Goal: Leave review/rating

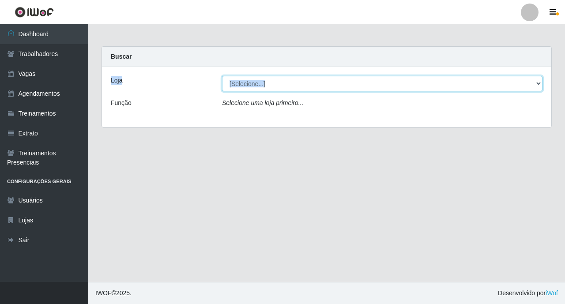
click at [305, 87] on select "[Selecione...] O ROSÁRIO ALIMENTOS" at bounding box center [382, 83] width 320 height 15
select select "349"
click at [222, 76] on select "[Selecione...] O ROSÁRIO ALIMENTOS" at bounding box center [382, 83] width 320 height 15
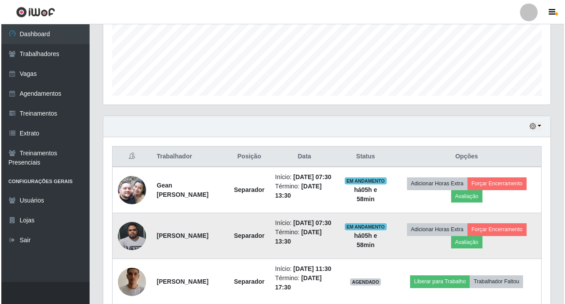
scroll to position [290, 0]
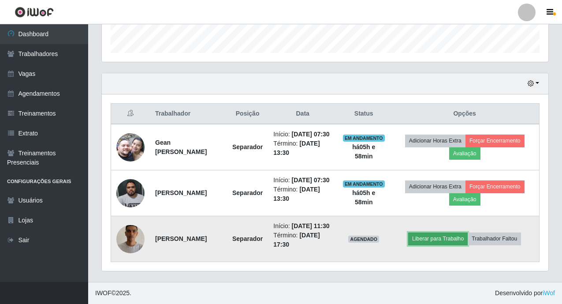
click at [447, 237] on button "Liberar para Trabalho" at bounding box center [439, 238] width 60 height 12
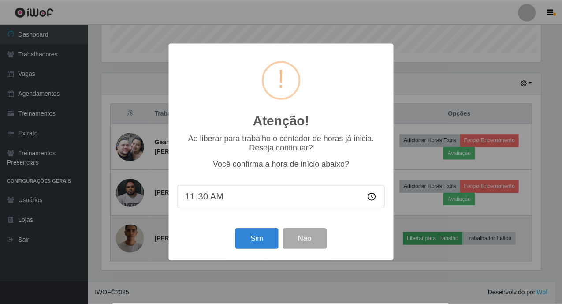
scroll to position [183, 442]
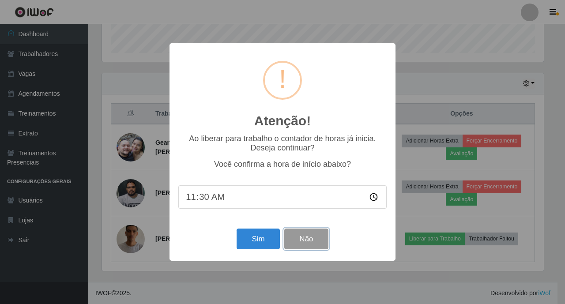
click at [305, 237] on button "Não" at bounding box center [306, 239] width 44 height 21
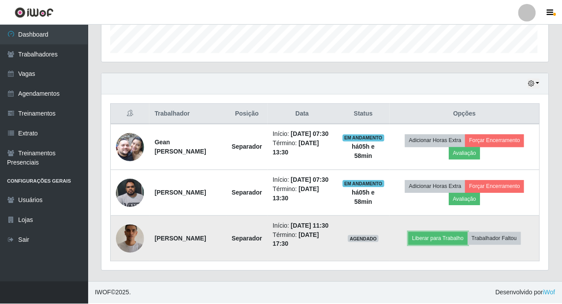
scroll to position [183, 447]
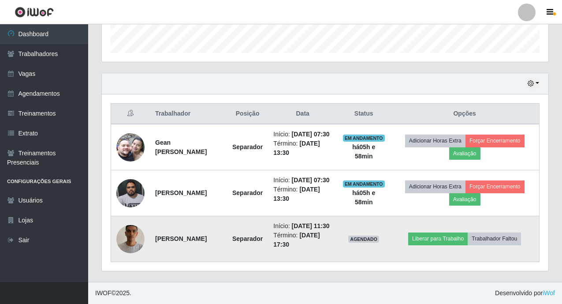
click at [126, 229] on img at bounding box center [130, 239] width 28 height 50
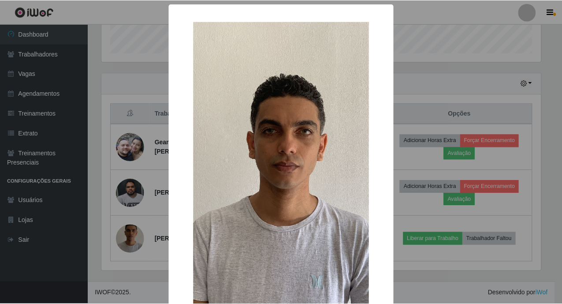
scroll to position [44, 0]
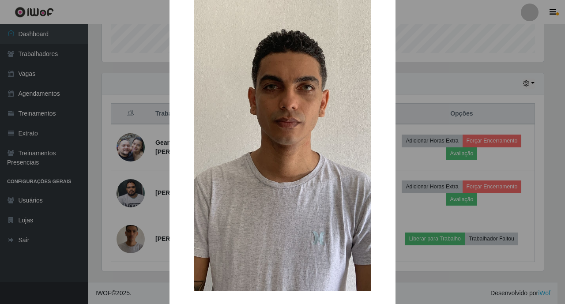
drag, startPoint x: 504, startPoint y: 159, endPoint x: 519, endPoint y: 188, distance: 32.6
click at [514, 177] on div "× OK Cancel" at bounding box center [282, 152] width 565 height 304
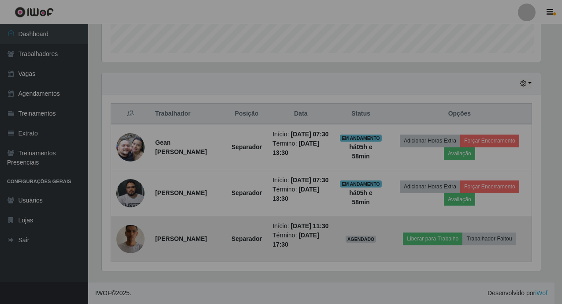
scroll to position [183, 447]
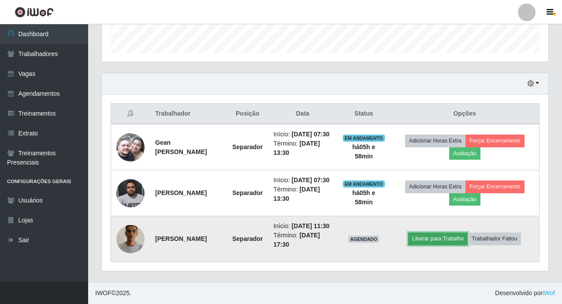
click at [425, 234] on button "Liberar para Trabalho" at bounding box center [439, 238] width 60 height 12
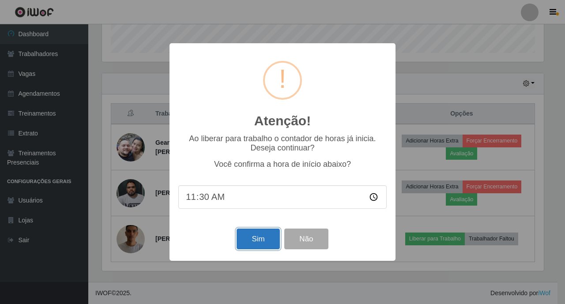
click at [249, 242] on button "Sim" at bounding box center [257, 239] width 43 height 21
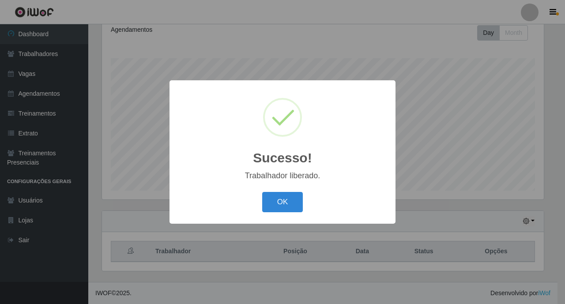
click at [285, 191] on div "OK Cancel" at bounding box center [282, 201] width 208 height 25
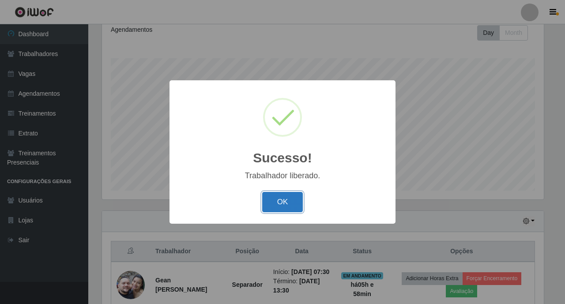
click at [285, 198] on button "OK" at bounding box center [282, 202] width 41 height 21
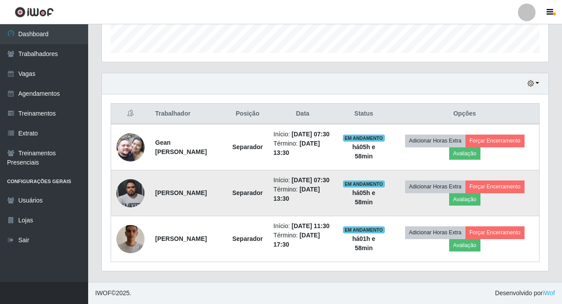
scroll to position [290, 0]
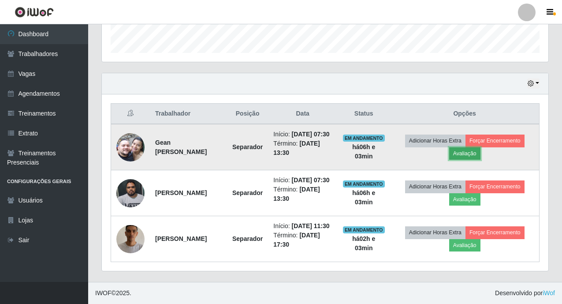
click at [481, 147] on button "Avaliação" at bounding box center [465, 153] width 31 height 12
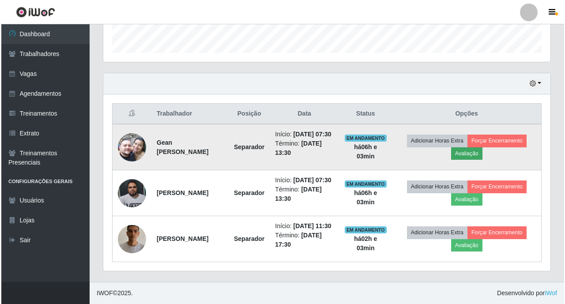
scroll to position [183, 442]
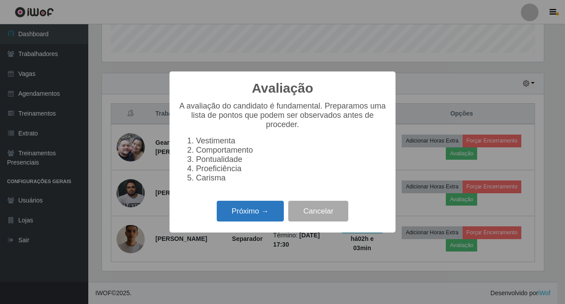
click at [259, 220] on button "Próximo →" at bounding box center [250, 211] width 67 height 21
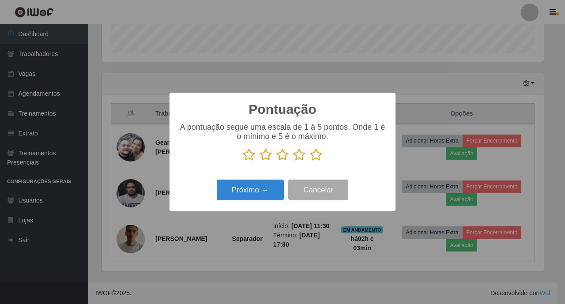
click at [315, 155] on icon at bounding box center [316, 154] width 12 height 13
click at [310, 161] on input "radio" at bounding box center [310, 161] width 0 height 0
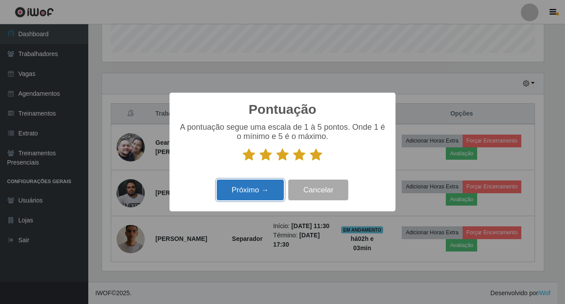
click at [269, 186] on button "Próximo →" at bounding box center [250, 190] width 67 height 21
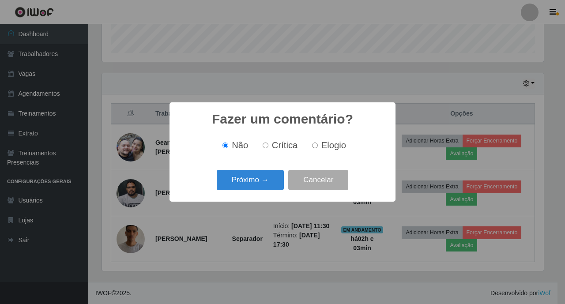
click at [325, 147] on span "Elogio" at bounding box center [333, 145] width 25 height 10
click at [318, 147] on input "Elogio" at bounding box center [315, 145] width 6 height 6
radio input "true"
click at [262, 180] on button "Próximo →" at bounding box center [250, 180] width 67 height 21
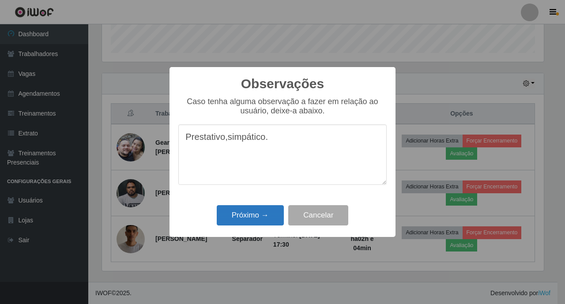
type textarea "Prestativo,simpático."
click at [252, 217] on button "Próximo →" at bounding box center [250, 215] width 67 height 21
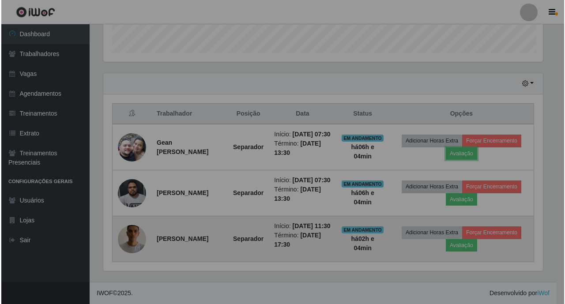
scroll to position [183, 447]
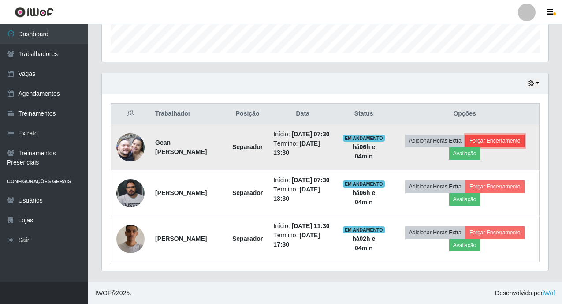
click at [507, 135] on button "Forçar Encerramento" at bounding box center [495, 141] width 59 height 12
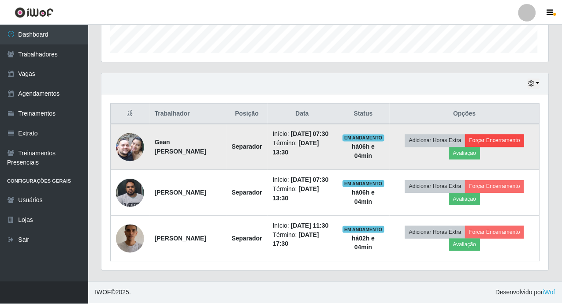
scroll to position [183, 442]
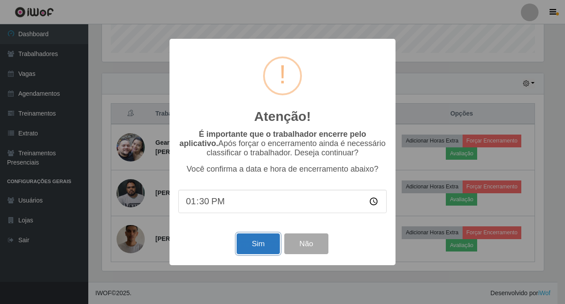
click at [257, 243] on button "Sim" at bounding box center [257, 243] width 43 height 21
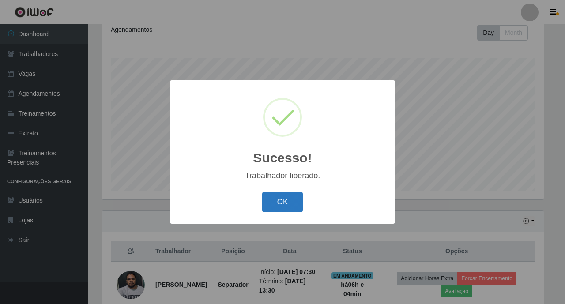
click at [272, 199] on button "OK" at bounding box center [282, 202] width 41 height 21
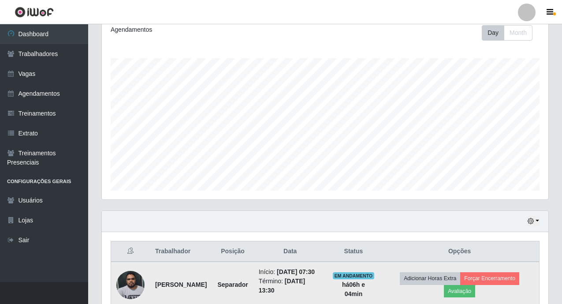
scroll to position [235, 0]
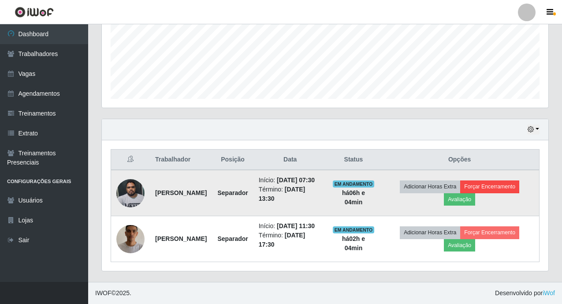
click at [515, 178] on td "Adicionar Horas Extra Forçar Encerramento Avaliação" at bounding box center [459, 193] width 159 height 46
click at [476, 193] on button "Avaliação" at bounding box center [459, 199] width 31 height 12
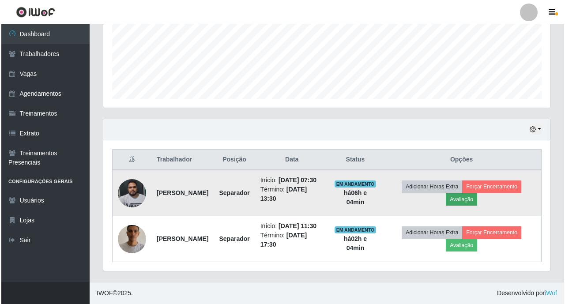
scroll to position [183, 442]
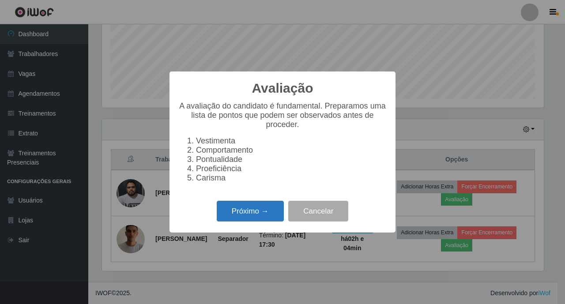
click at [254, 218] on button "Próximo →" at bounding box center [250, 211] width 67 height 21
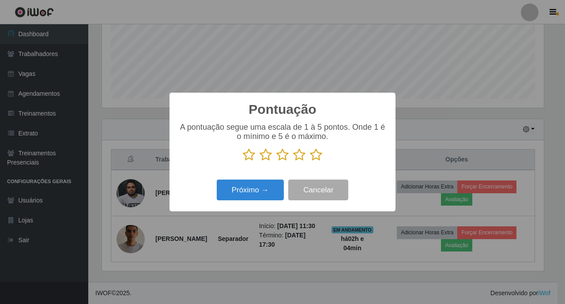
click at [314, 159] on icon at bounding box center [316, 154] width 12 height 13
click at [310, 161] on input "radio" at bounding box center [310, 161] width 0 height 0
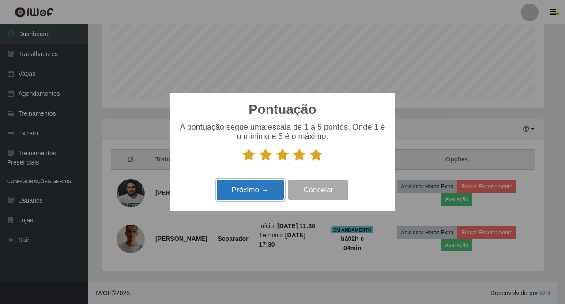
click at [255, 184] on button "Próximo →" at bounding box center [250, 190] width 67 height 21
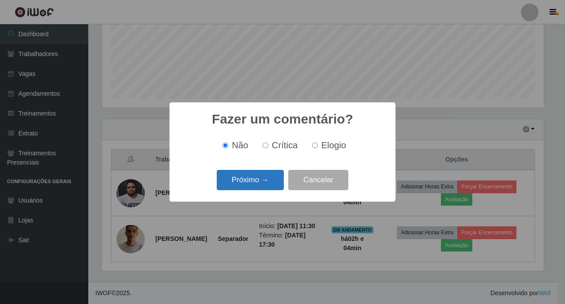
click at [271, 183] on button "Próximo →" at bounding box center [250, 180] width 67 height 21
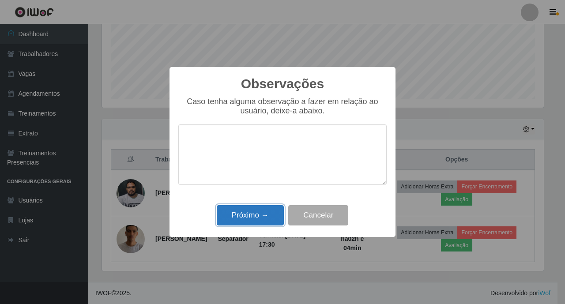
click at [261, 211] on button "Próximo →" at bounding box center [250, 215] width 67 height 21
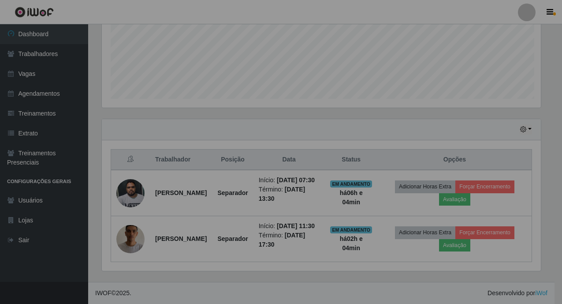
scroll to position [183, 447]
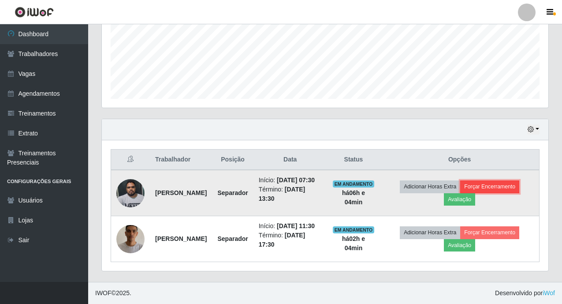
click at [502, 180] on button "Forçar Encerramento" at bounding box center [490, 186] width 59 height 12
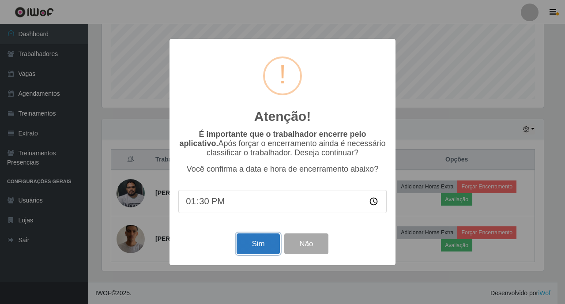
click at [250, 240] on button "Sim" at bounding box center [257, 243] width 43 height 21
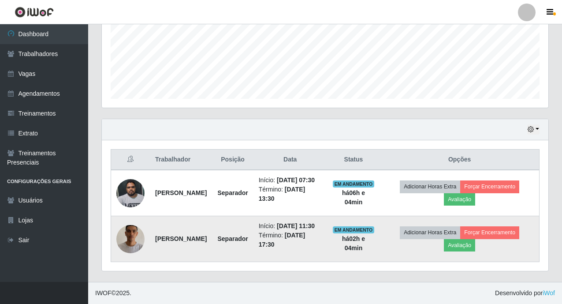
scroll to position [0, 0]
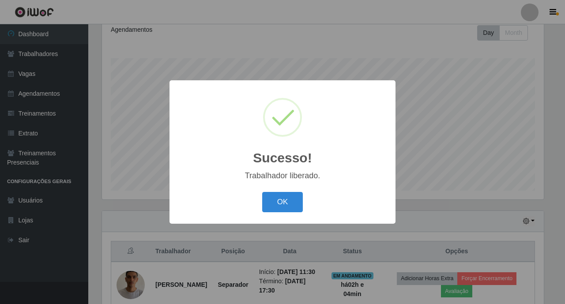
click at [294, 214] on div "OK Cancel" at bounding box center [282, 201] width 208 height 25
drag, startPoint x: 285, startPoint y: 206, endPoint x: 265, endPoint y: 254, distance: 52.2
click at [284, 211] on button "OK" at bounding box center [282, 202] width 41 height 21
